Goal: Check status: Check status

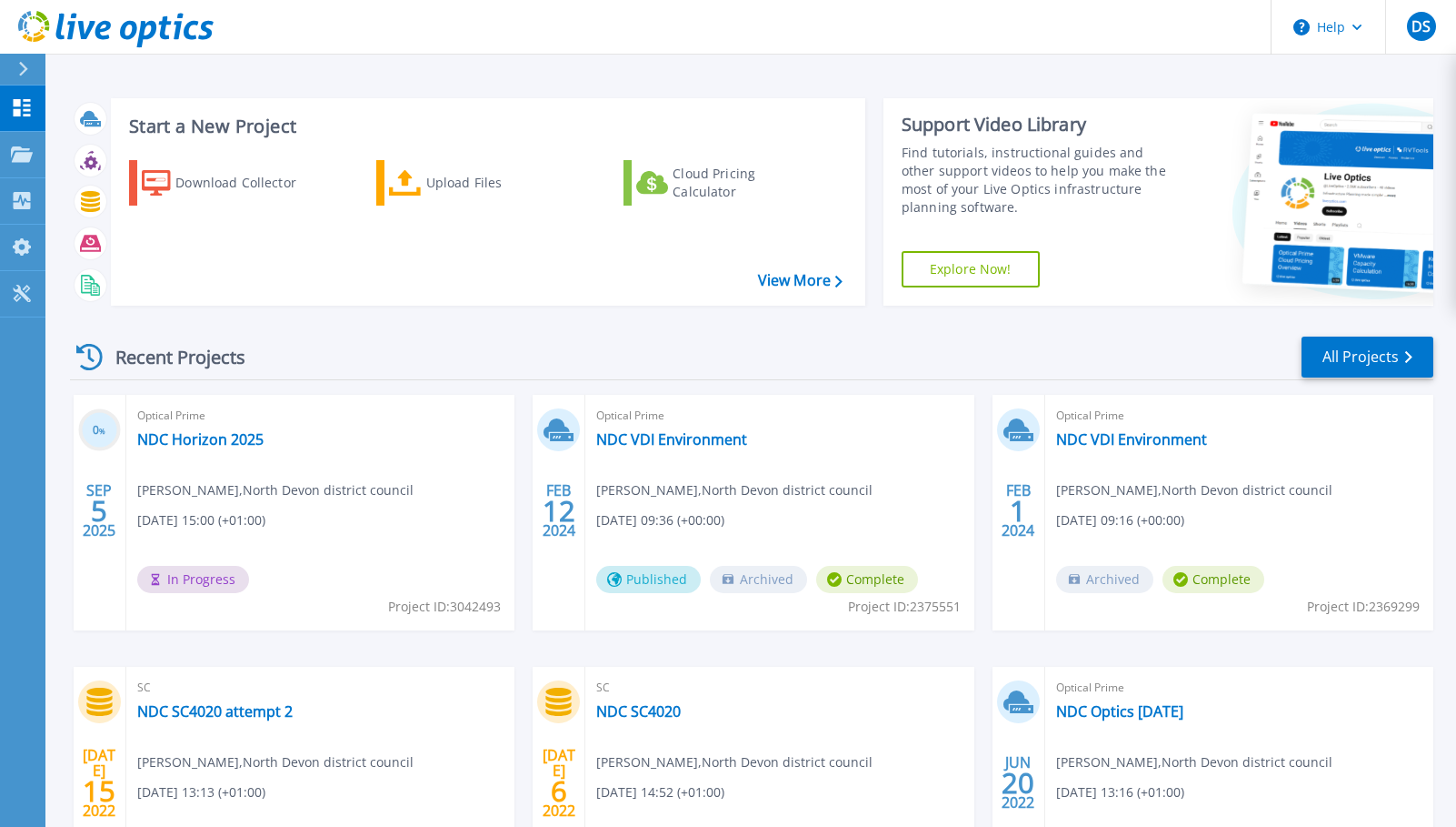
click at [389, 462] on div "Optical Prime NDC Horizon 2025 [PERSON_NAME] , North Devon district council [DA…" at bounding box center [320, 512] width 388 height 236
click at [218, 439] on link "NDC Horizon 2025" at bounding box center [200, 439] width 127 height 18
